Goal: Transaction & Acquisition: Purchase product/service

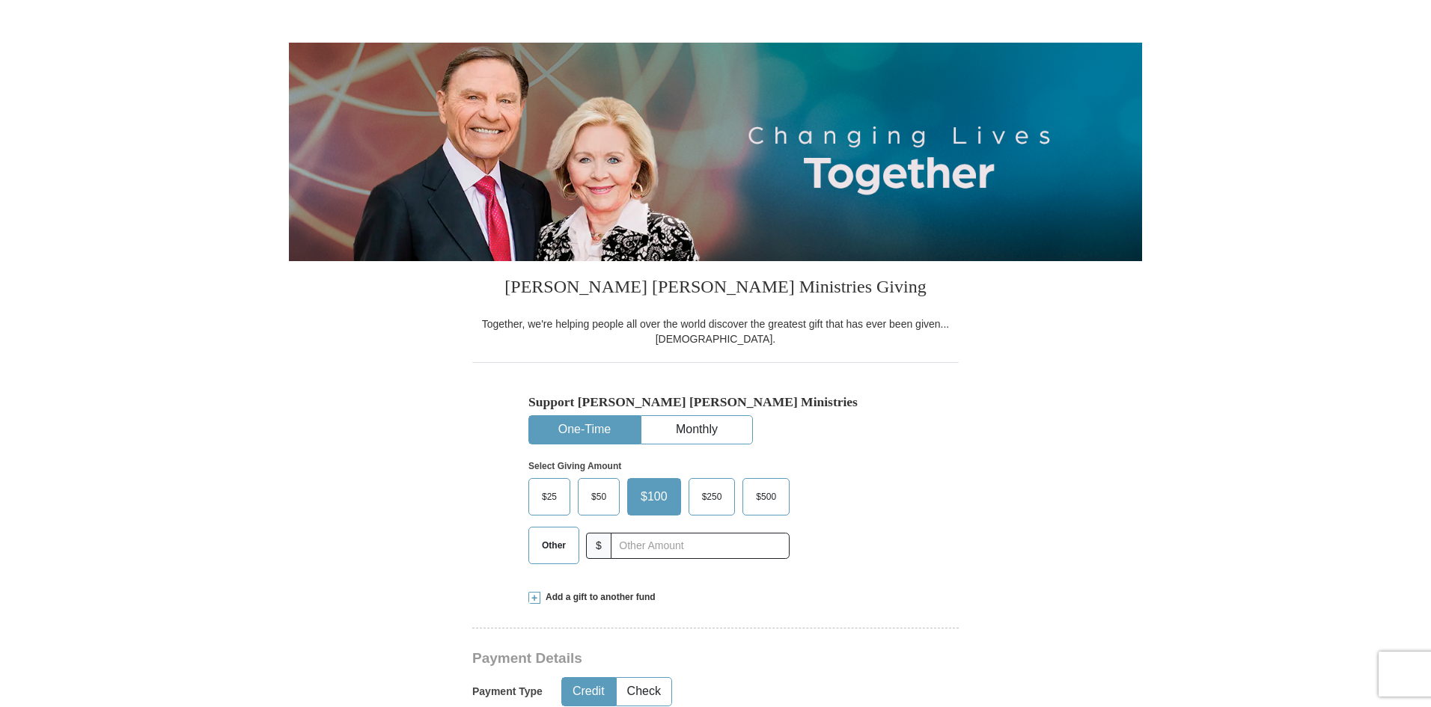
scroll to position [150, 0]
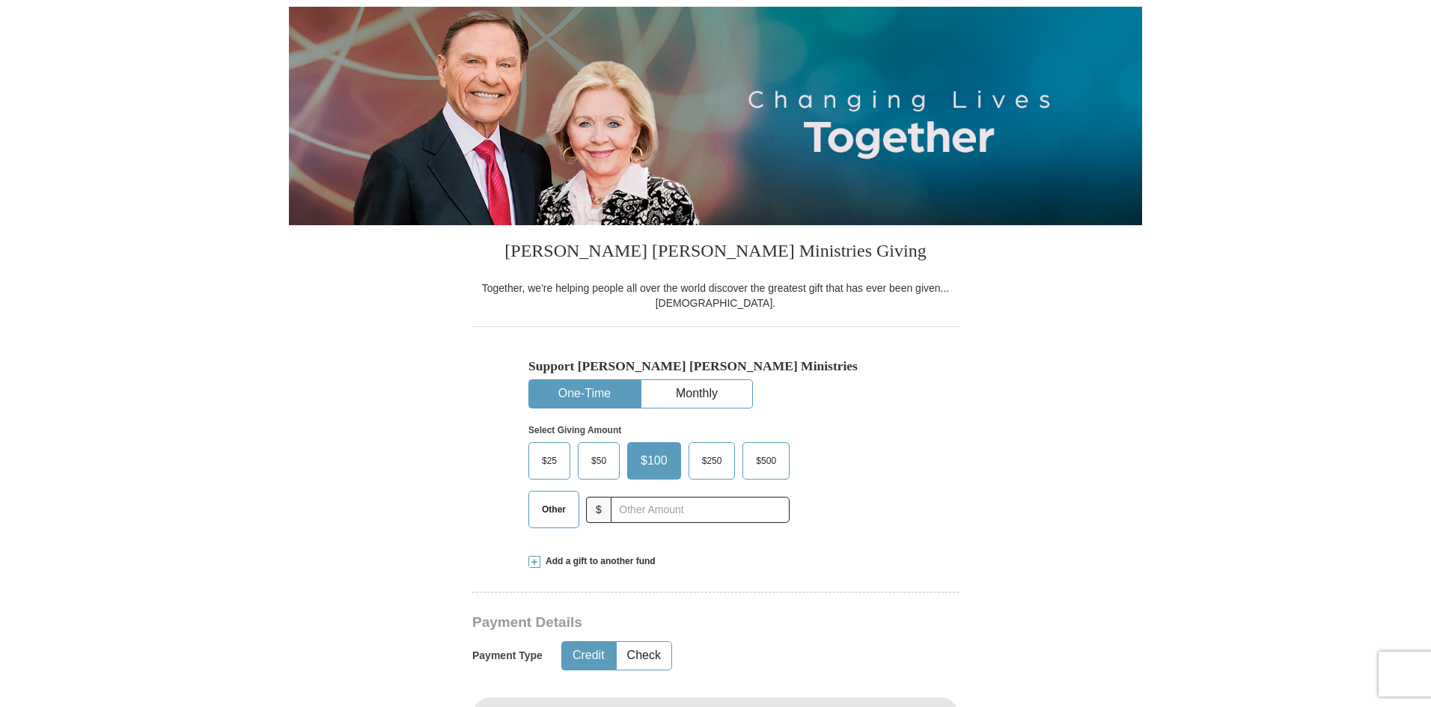
click at [709, 464] on span "$250" at bounding box center [711, 461] width 35 height 22
click at [0, 0] on input "$250" at bounding box center [0, 0] width 0 height 0
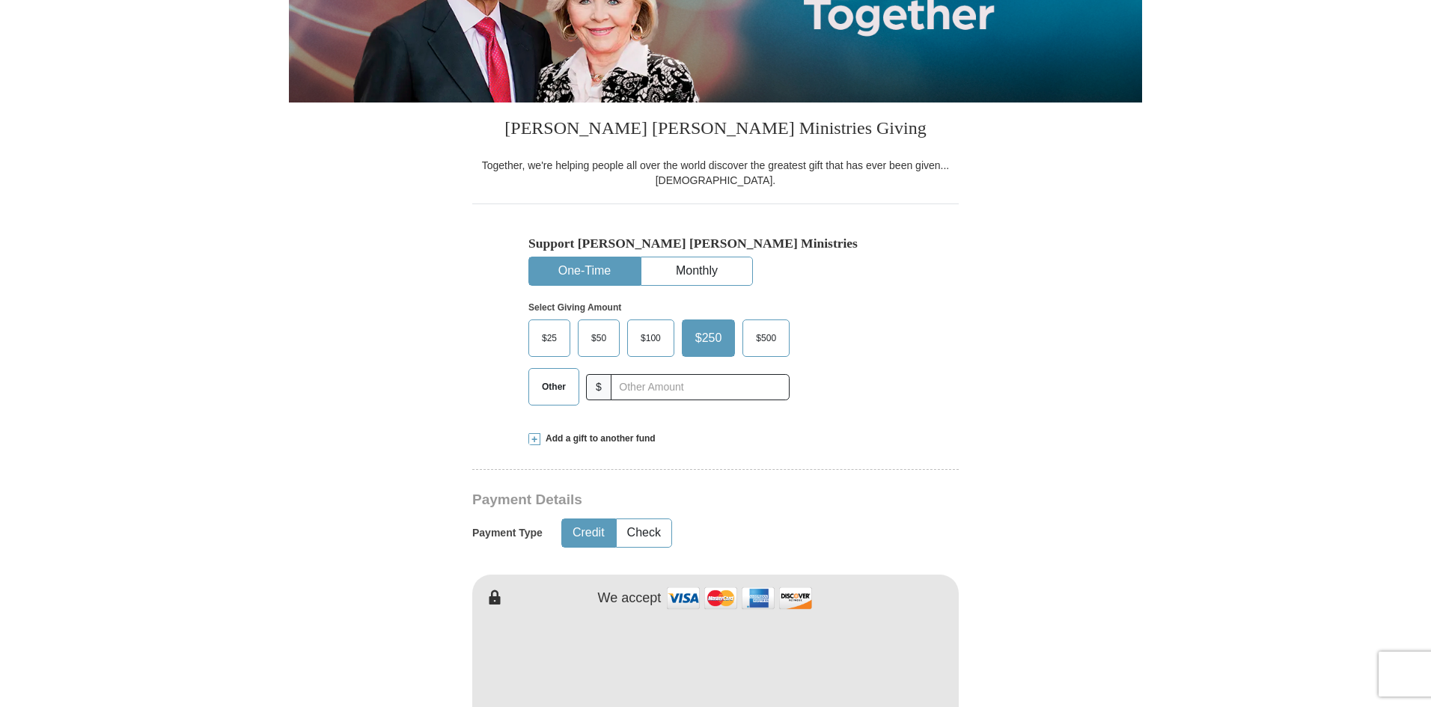
scroll to position [299, 0]
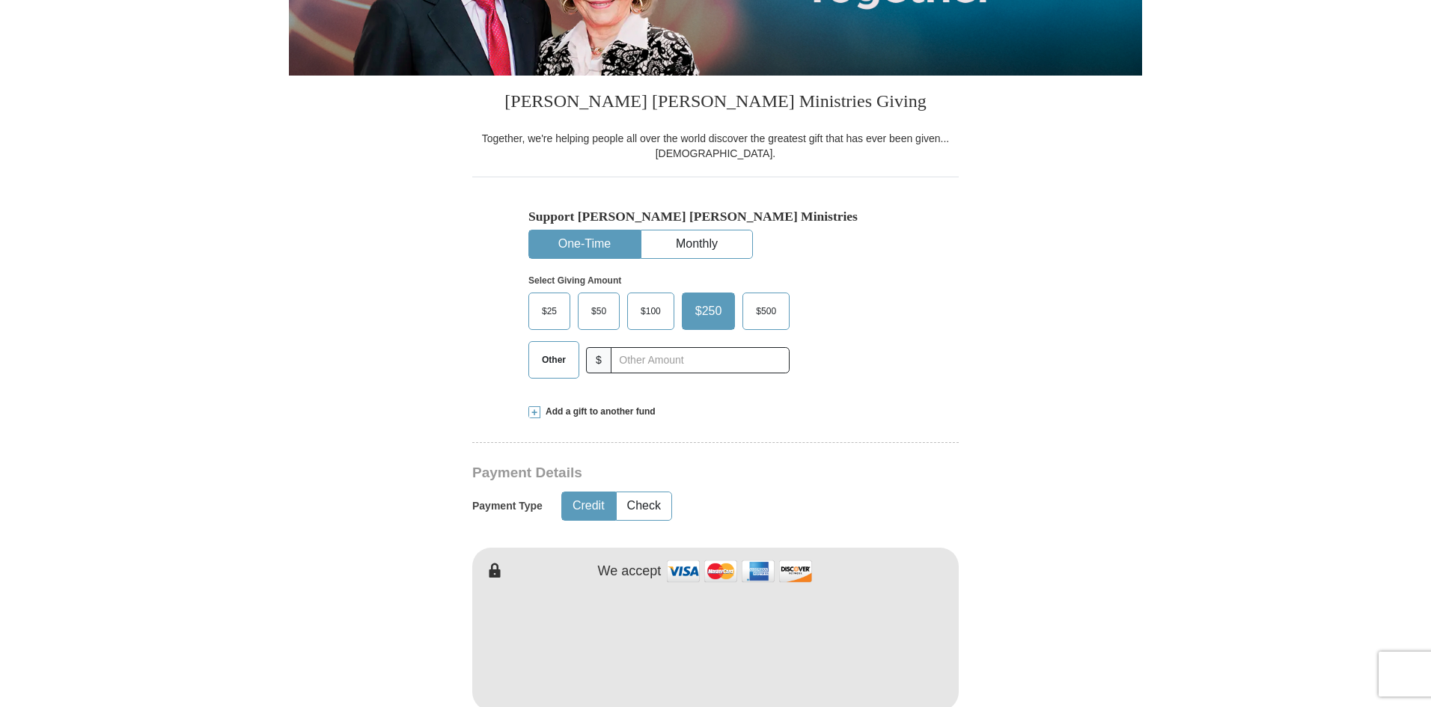
click at [584, 509] on button "Credit" at bounding box center [588, 506] width 53 height 28
type input "[PERSON_NAME]"
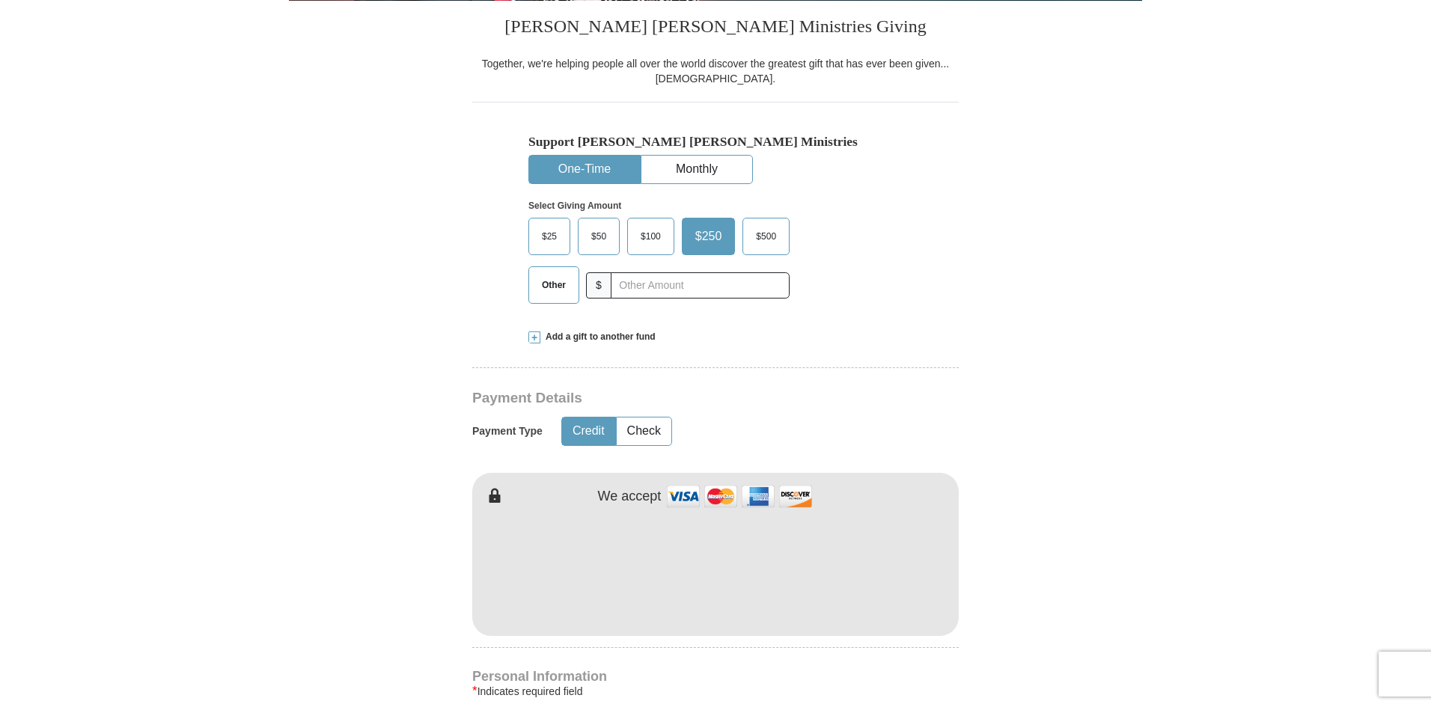
click at [1130, 487] on form "Already have an account? Sign in for faster giving. Don't have an account? Crea…" at bounding box center [715, 604] width 853 height 1836
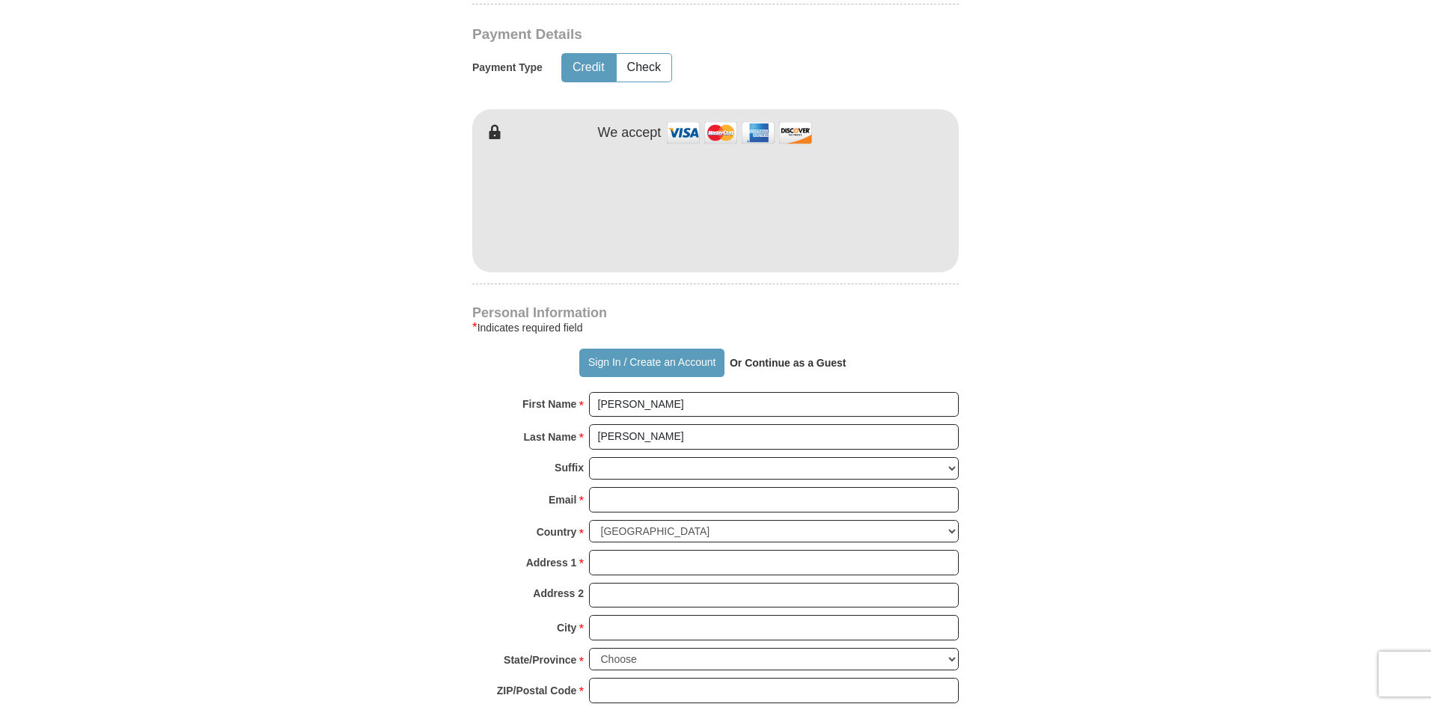
scroll to position [823, 0]
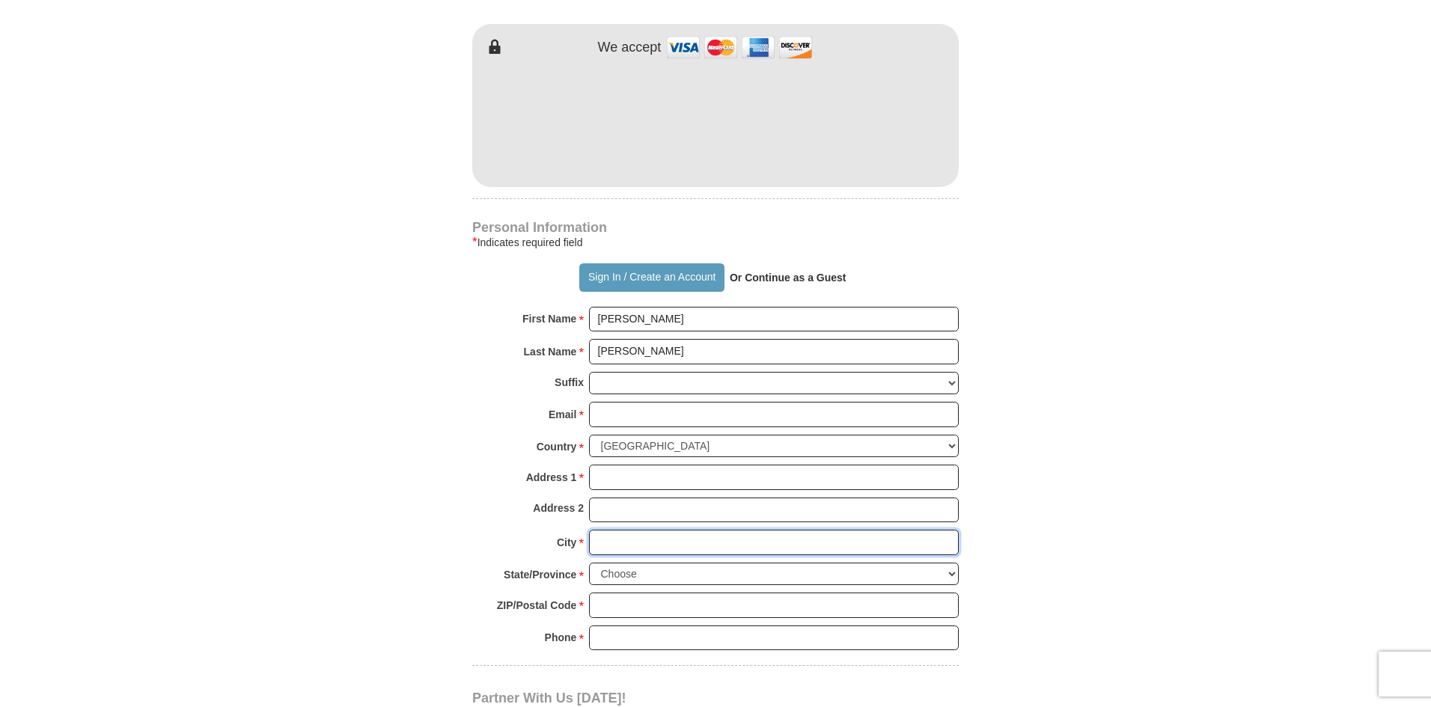
click at [650, 546] on input "City *" at bounding box center [774, 542] width 370 height 25
click at [631, 476] on input "Address 1 *" at bounding box center [774, 477] width 370 height 25
type input "1160 [PERSON_NAME] Dr"
type input "[EMAIL_ADDRESS][DOMAIN_NAME]"
type input "Apopka"
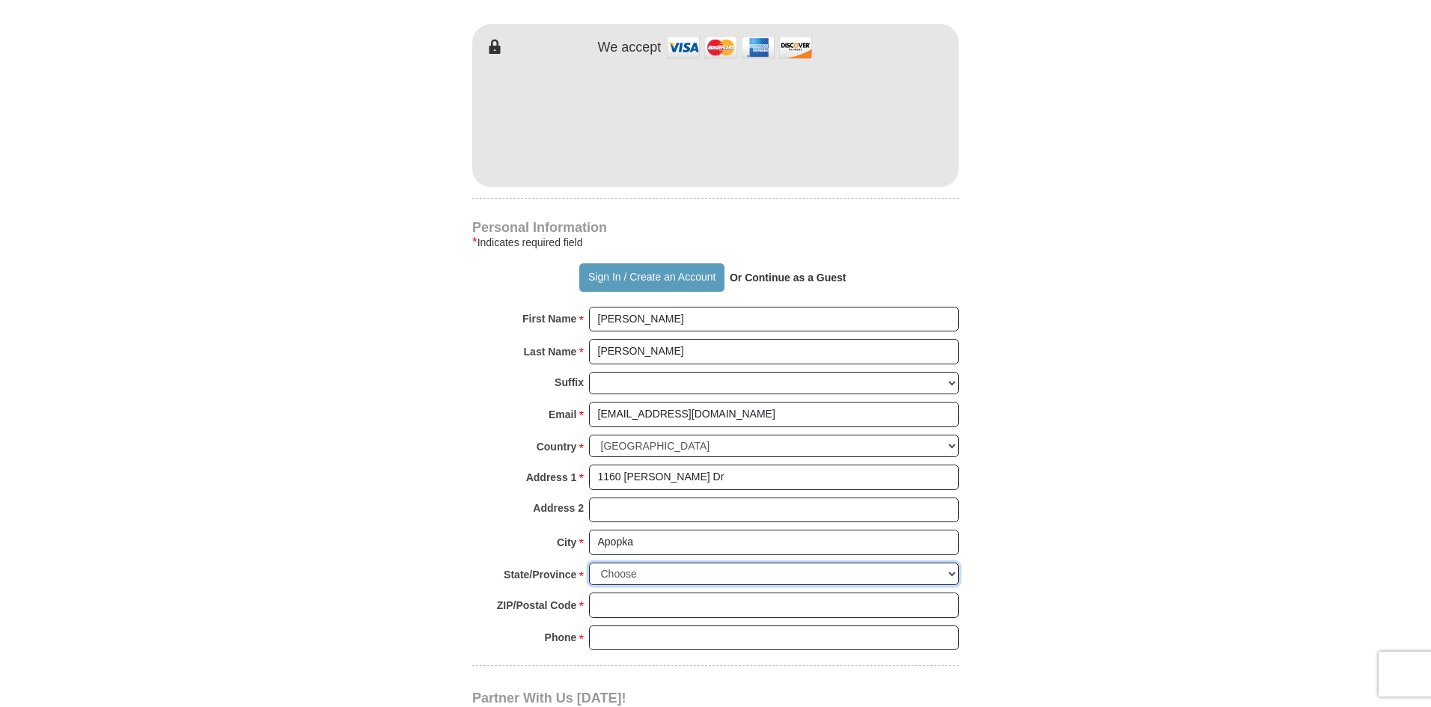
select select "FL"
type input "32712"
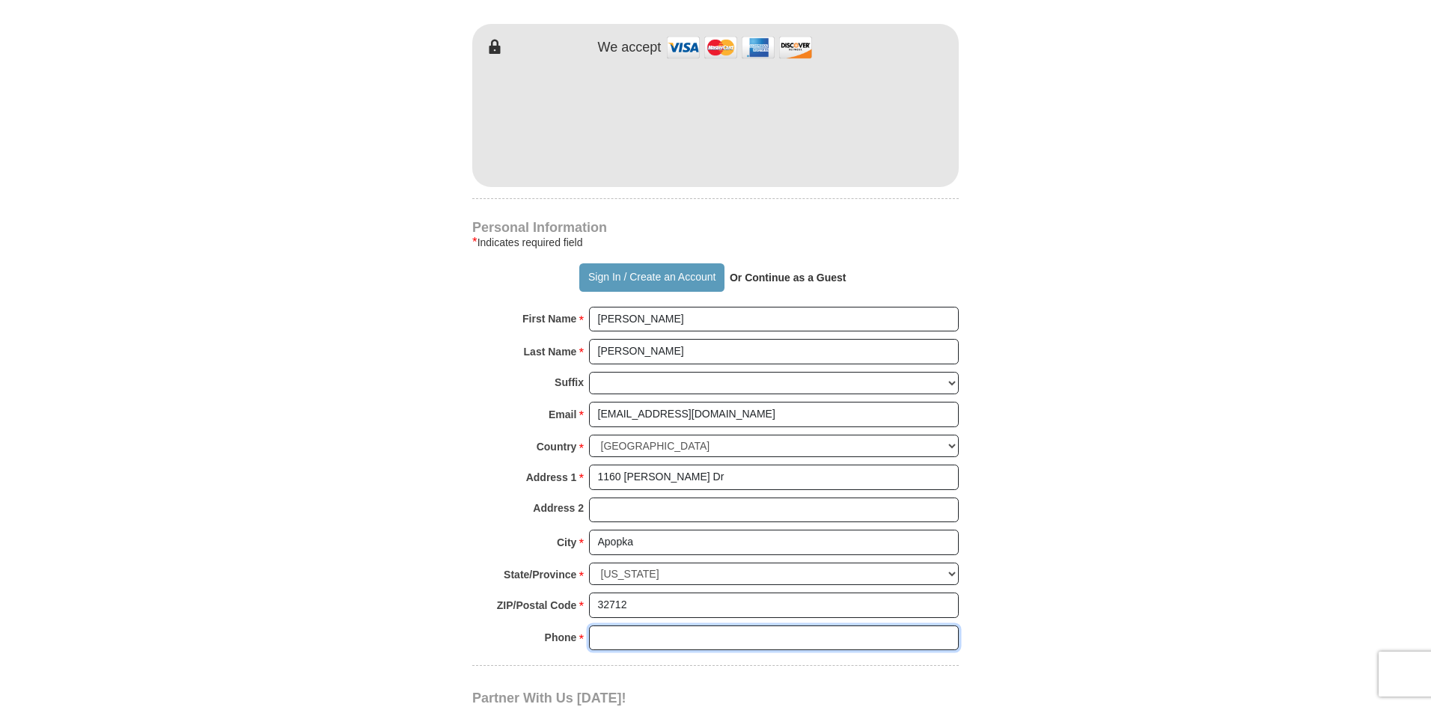
type input "4078851075"
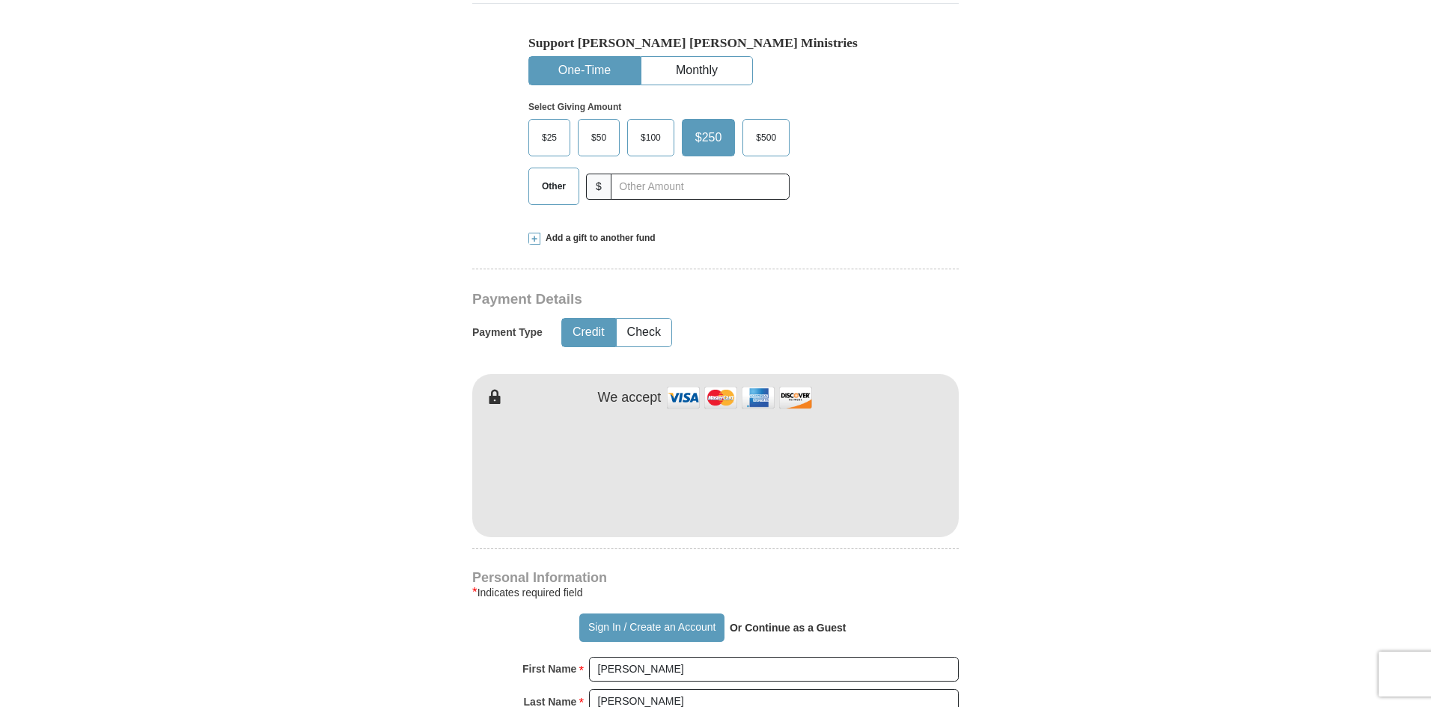
scroll to position [449, 0]
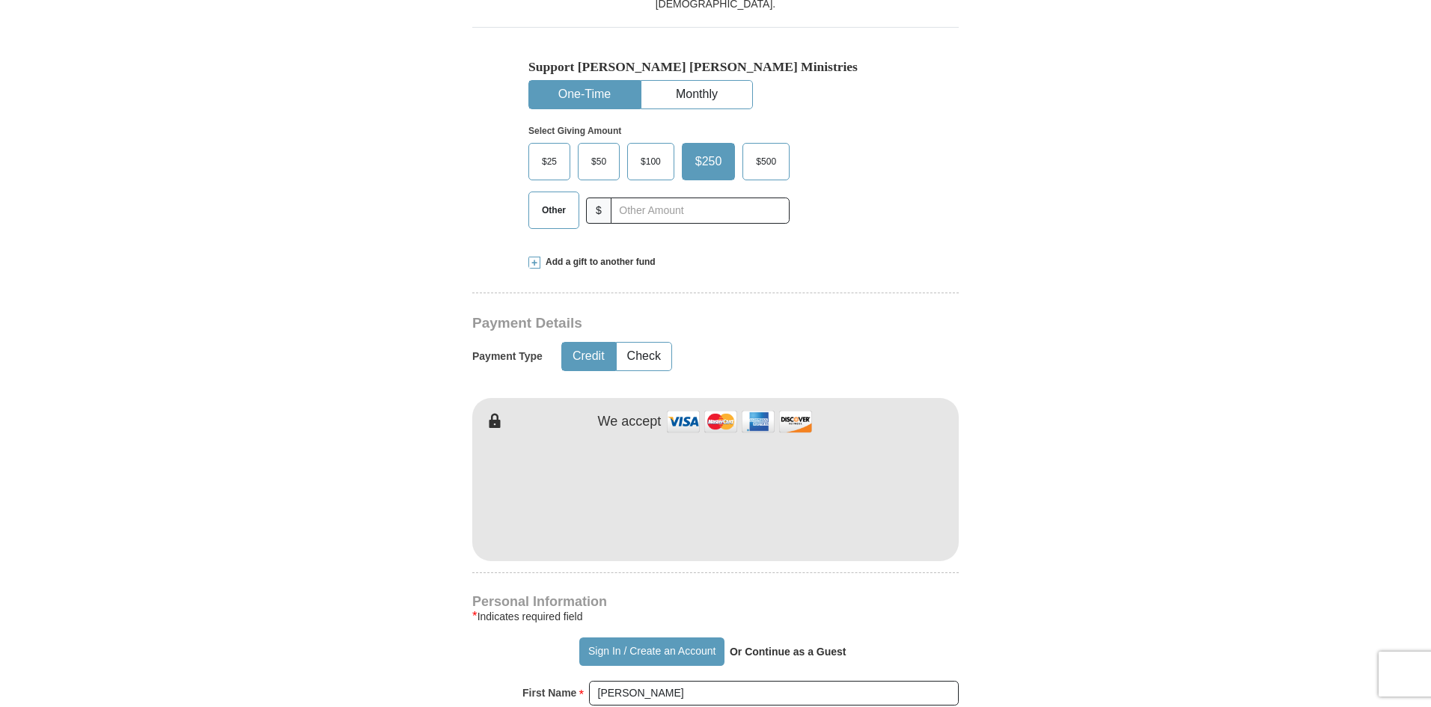
click at [584, 89] on button "One-Time" at bounding box center [584, 95] width 111 height 28
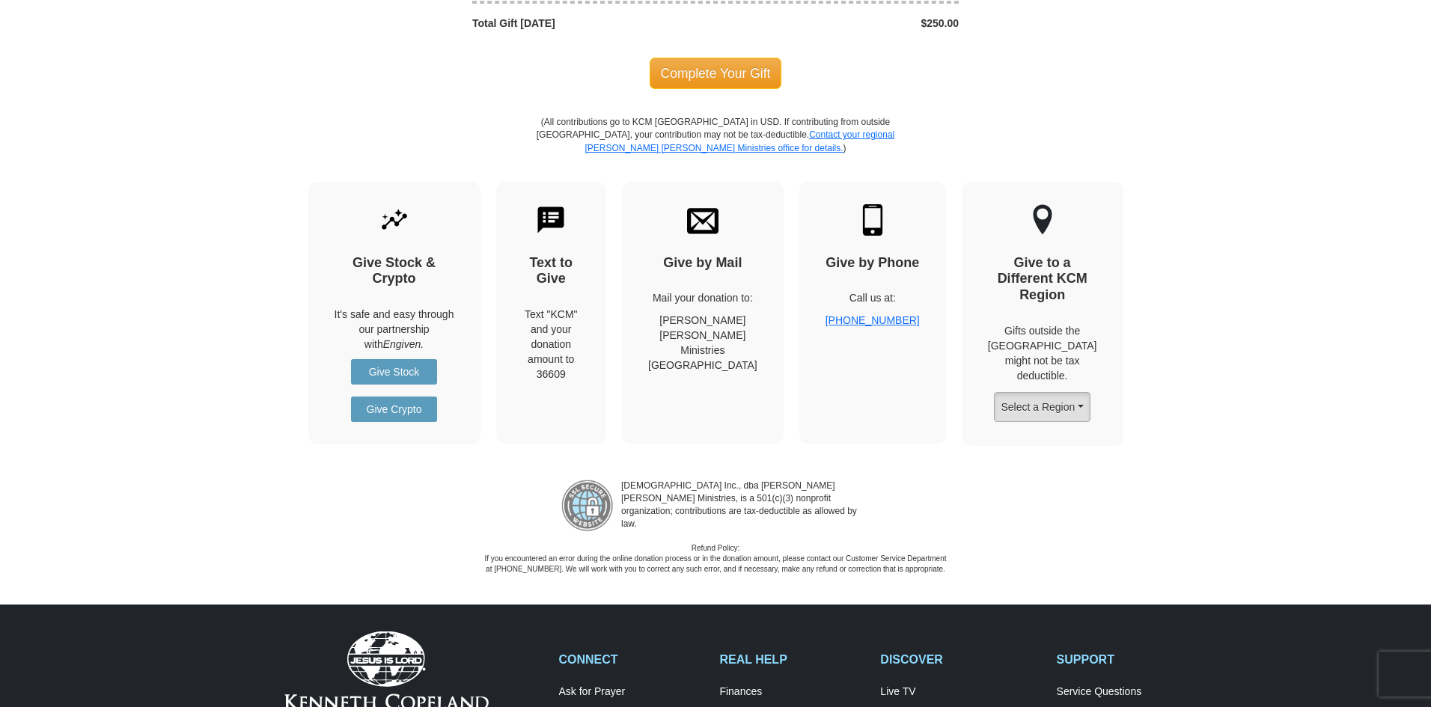
scroll to position [1721, 0]
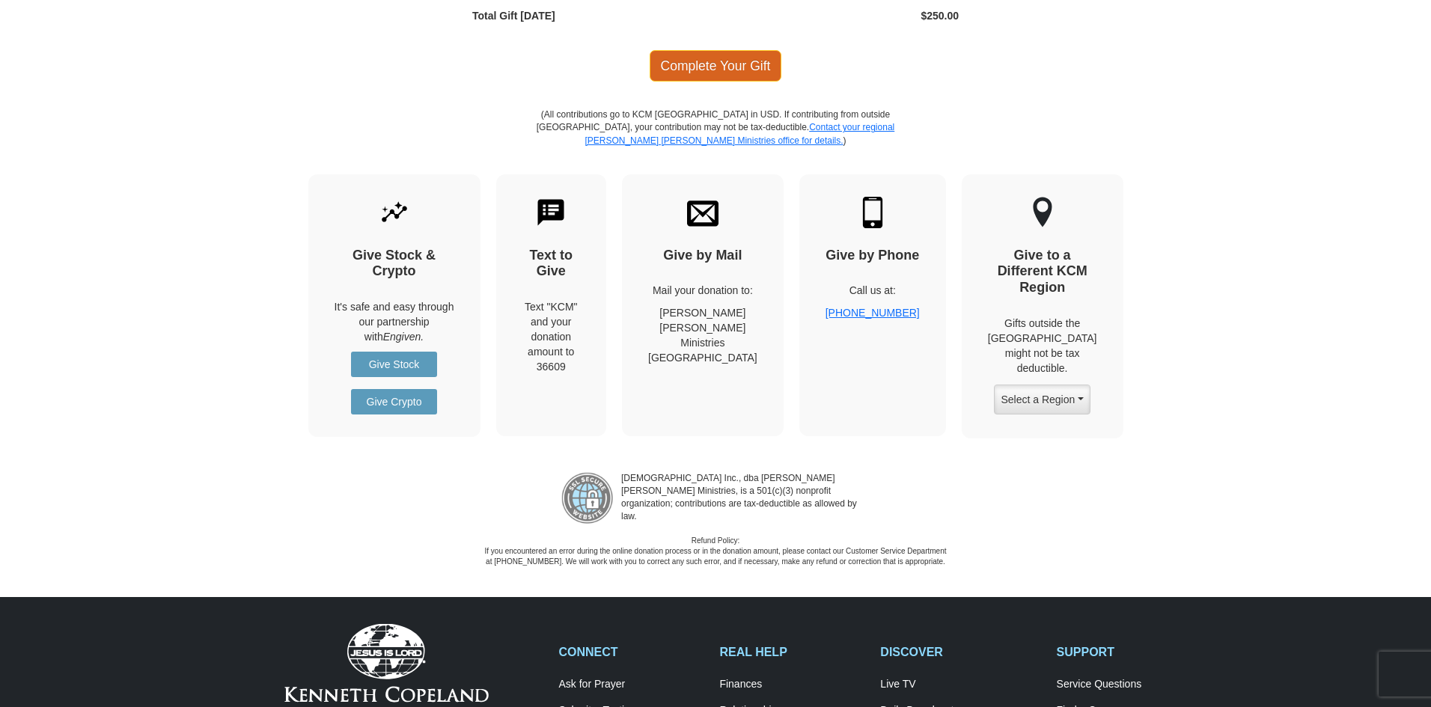
click at [776, 65] on span "Complete Your Gift" at bounding box center [716, 65] width 132 height 31
